Goal: Learn about a topic: Learn about a topic

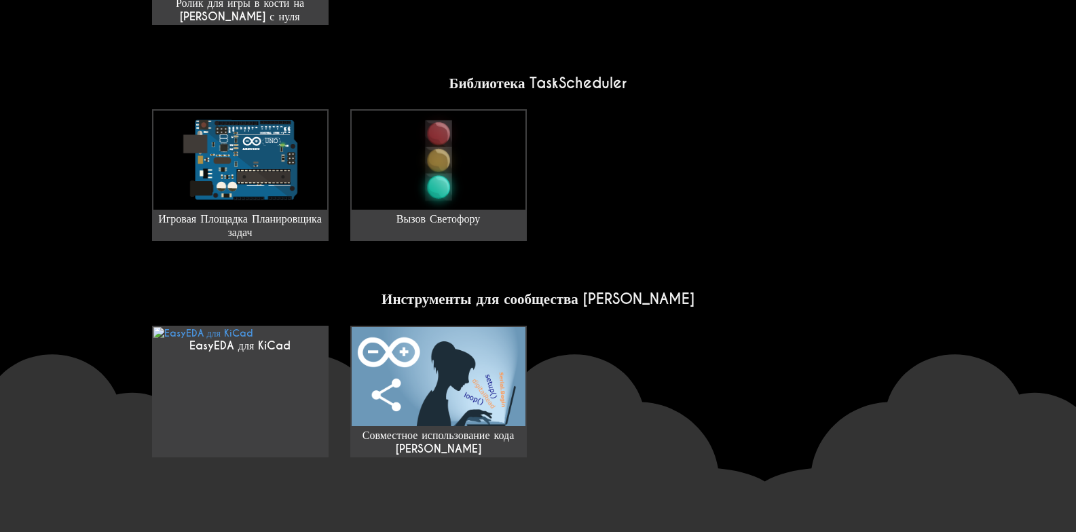
scroll to position [1154, 0]
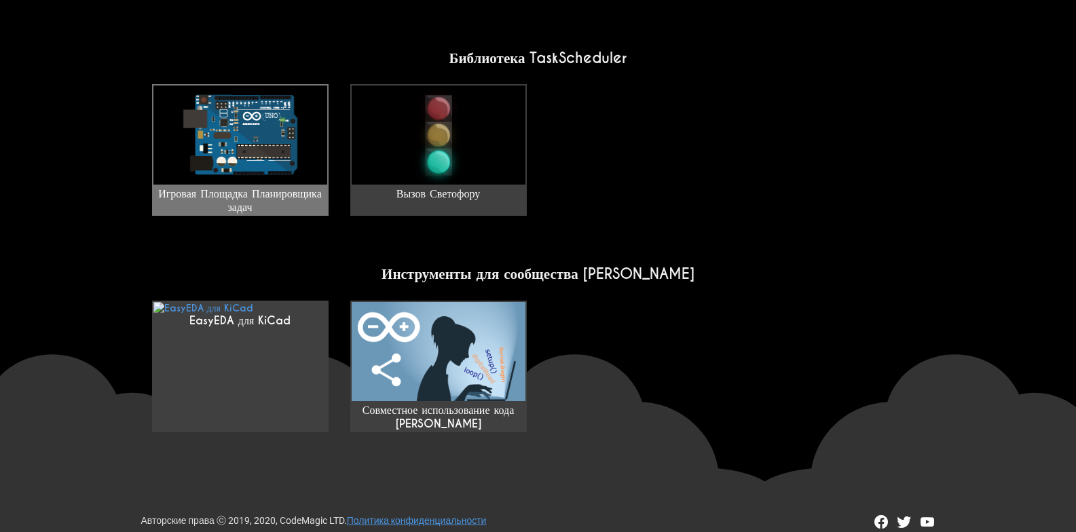
click at [266, 143] on img at bounding box center [240, 135] width 174 height 99
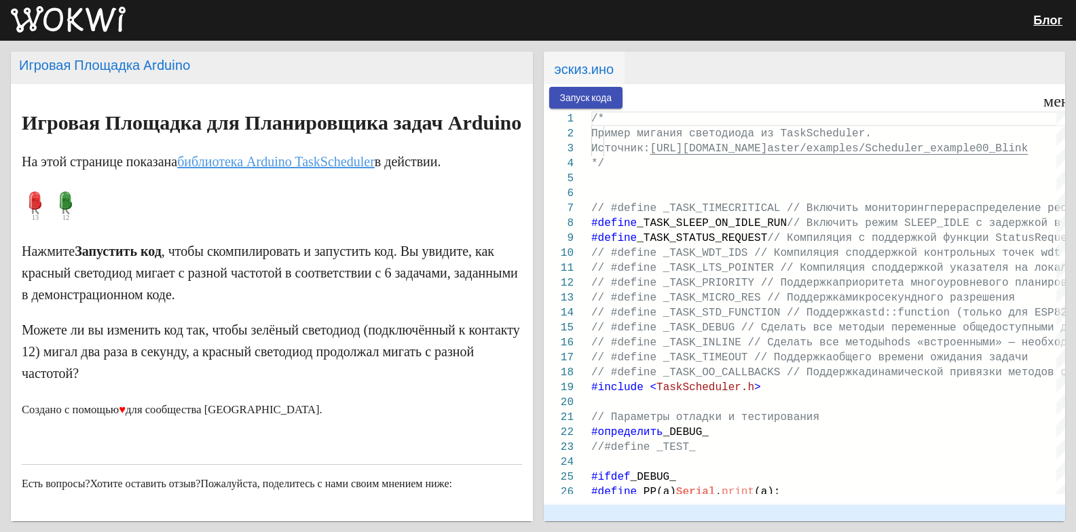
click at [89, 18] on img at bounding box center [68, 19] width 115 height 27
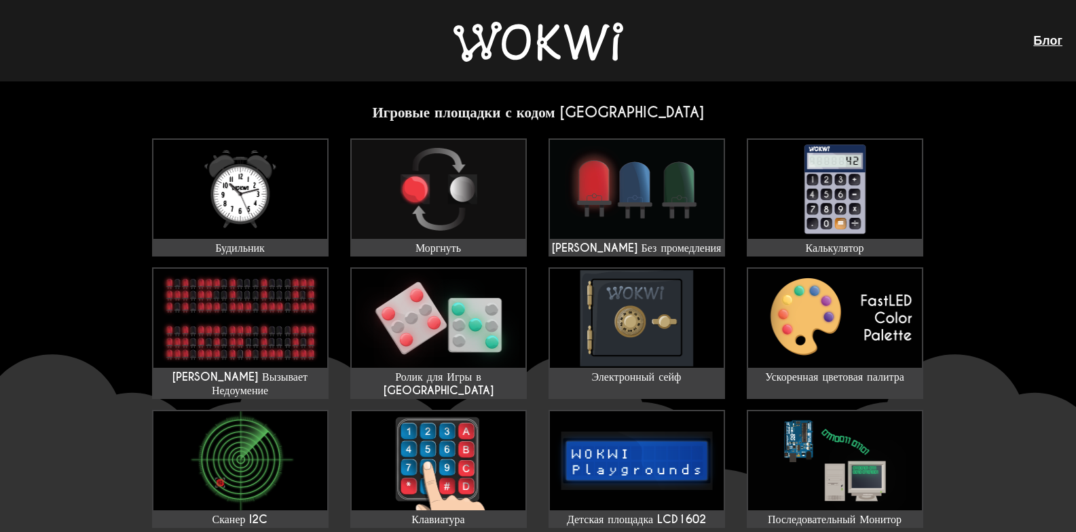
click at [591, 37] on img at bounding box center [539, 42] width 170 height 40
